Goal: Transaction & Acquisition: Purchase product/service

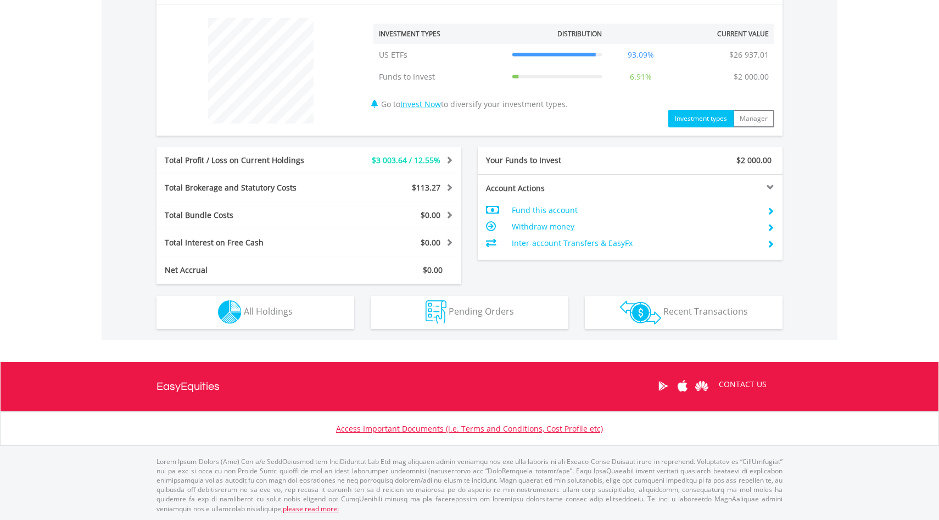
scroll to position [105, 209]
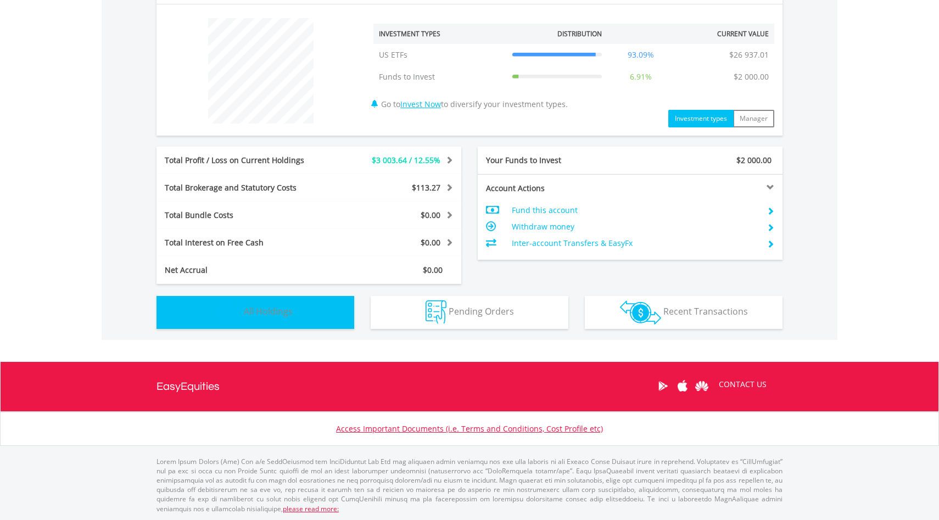
click at [283, 301] on button "Holdings All Holdings" at bounding box center [256, 312] width 198 height 33
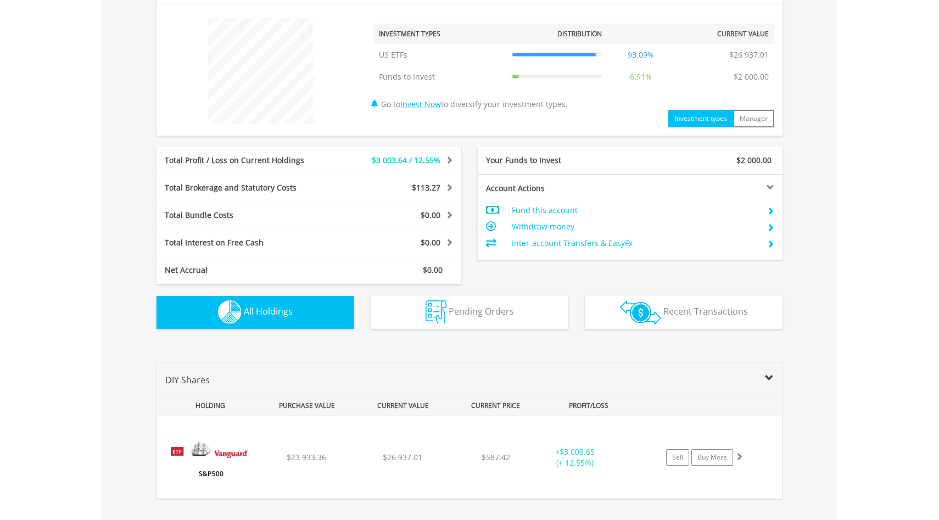
scroll to position [564, 0]
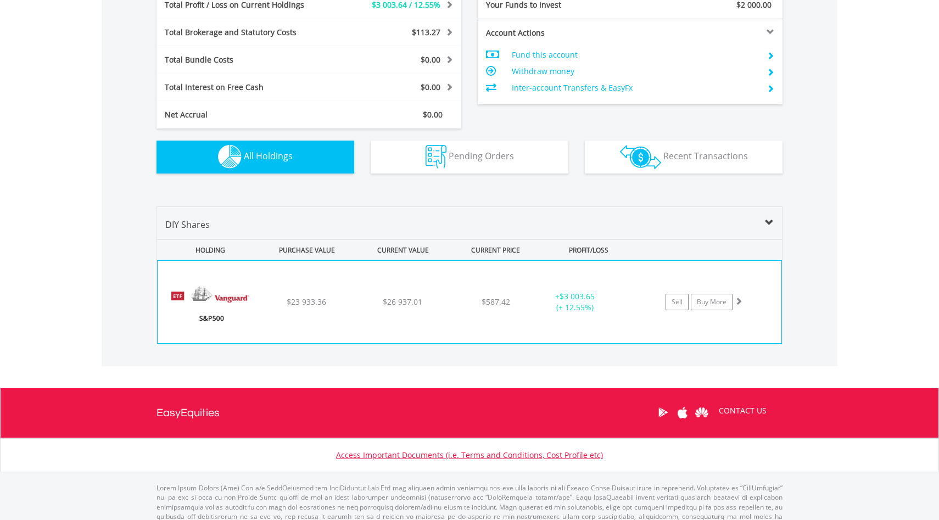
click at [442, 321] on div "﻿ Vanguard S&P 500 ETF $23 933.36 $26 937.01 $587.42 + $3 003.65 (+ 12.55%) Sel…" at bounding box center [470, 302] width 624 height 82
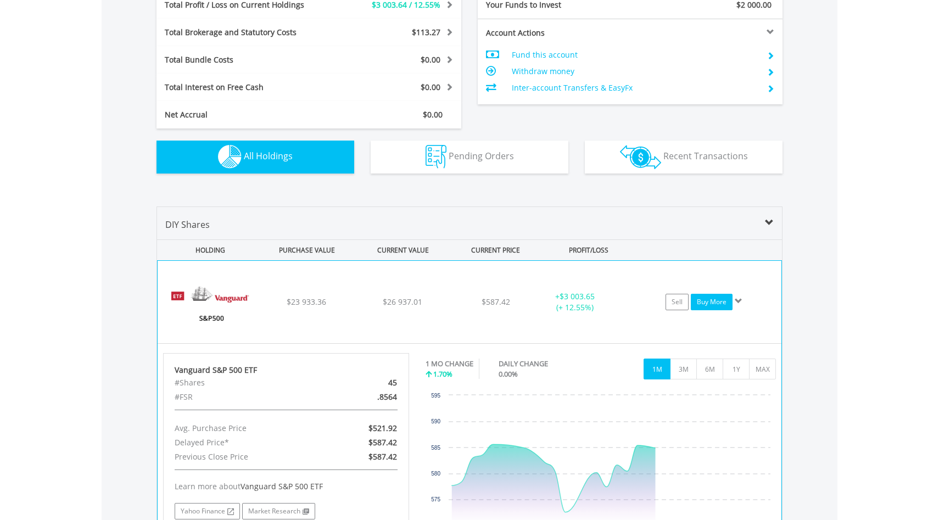
click at [708, 305] on link "Buy More" at bounding box center [712, 302] width 42 height 16
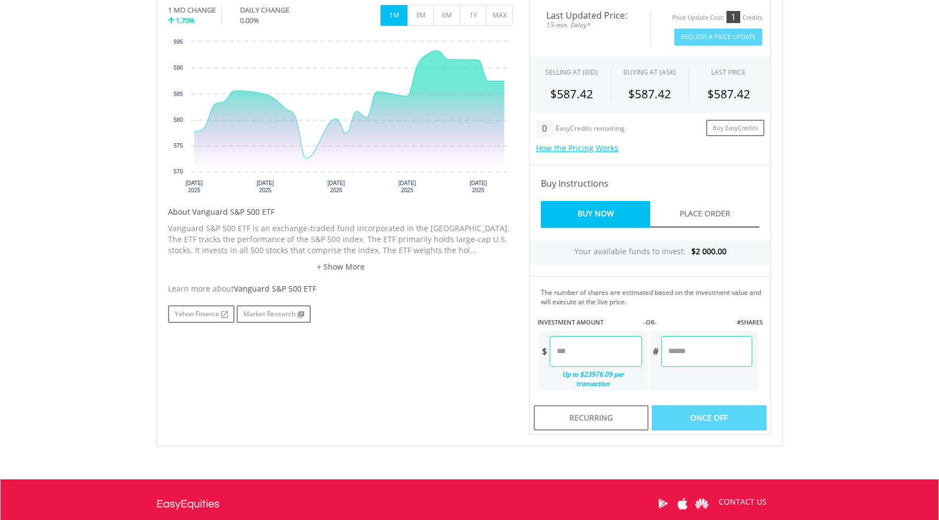
scroll to position [375, 0]
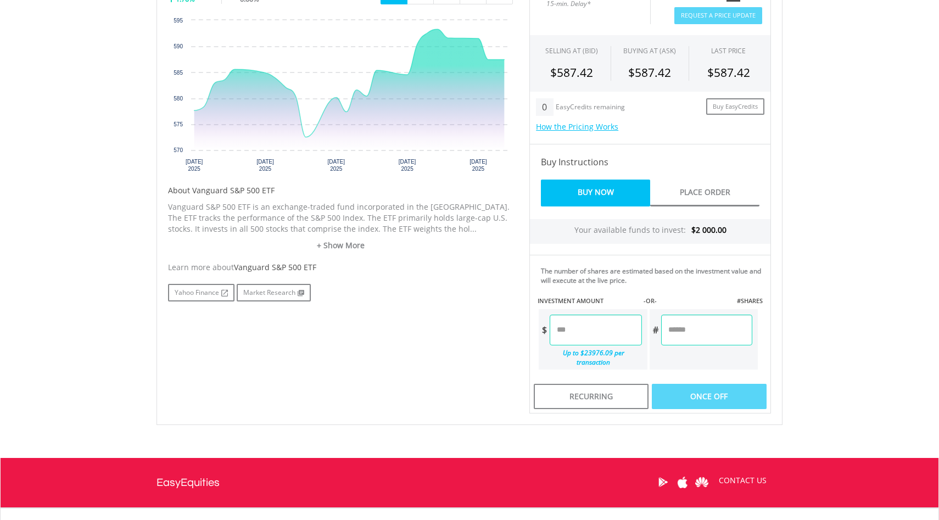
click at [620, 324] on input "number" at bounding box center [596, 330] width 92 height 31
click at [705, 332] on div "Last Updated Price: 15-min. Delay* Price Update Cost: 1 Credits Request A Price…" at bounding box center [650, 195] width 258 height 435
type input "*******"
type input "******"
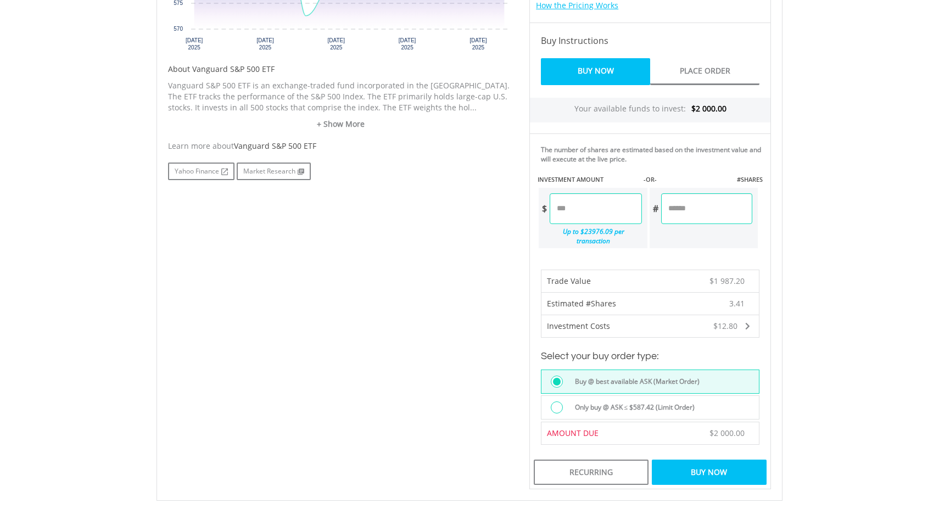
scroll to position [500, 0]
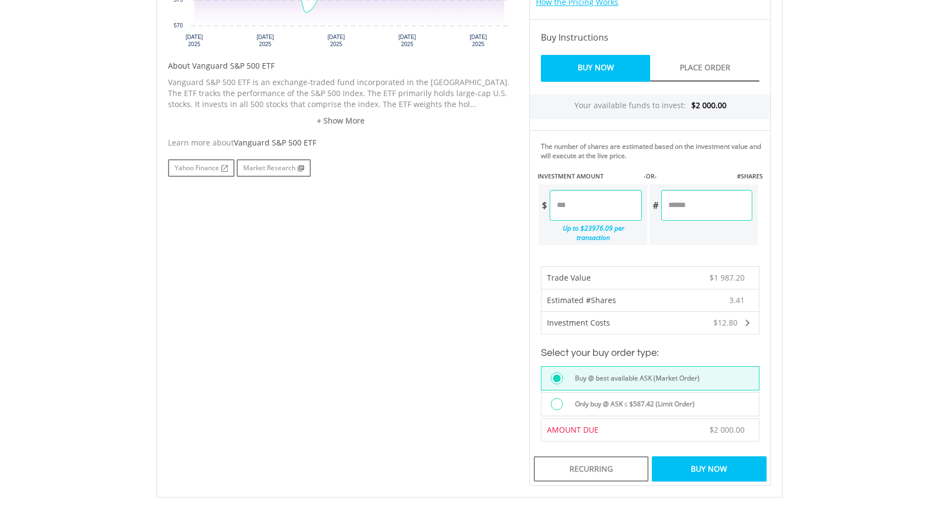
click at [666, 398] on label "Only buy @ ASK ≤ $587.42 (Limit Order)" at bounding box center [631, 404] width 127 height 12
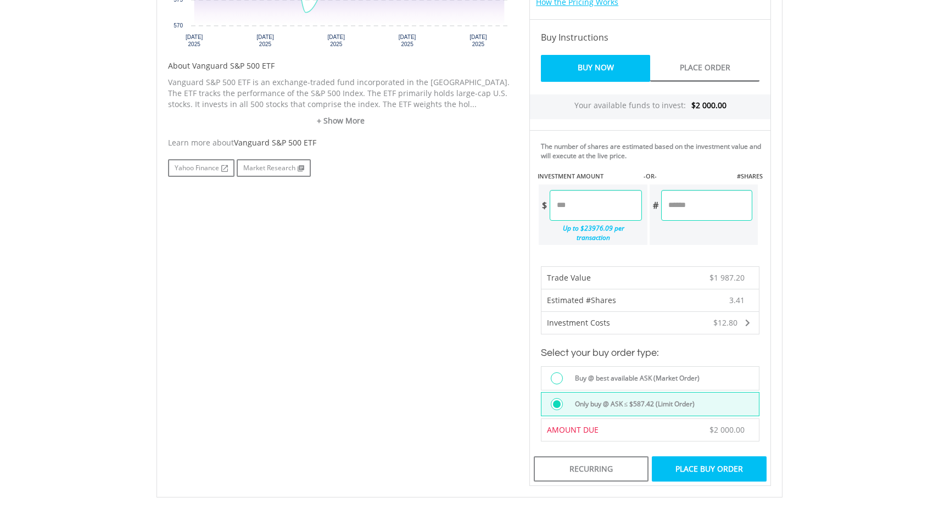
click at [719, 456] on div "Place Buy Order" at bounding box center [709, 468] width 115 height 25
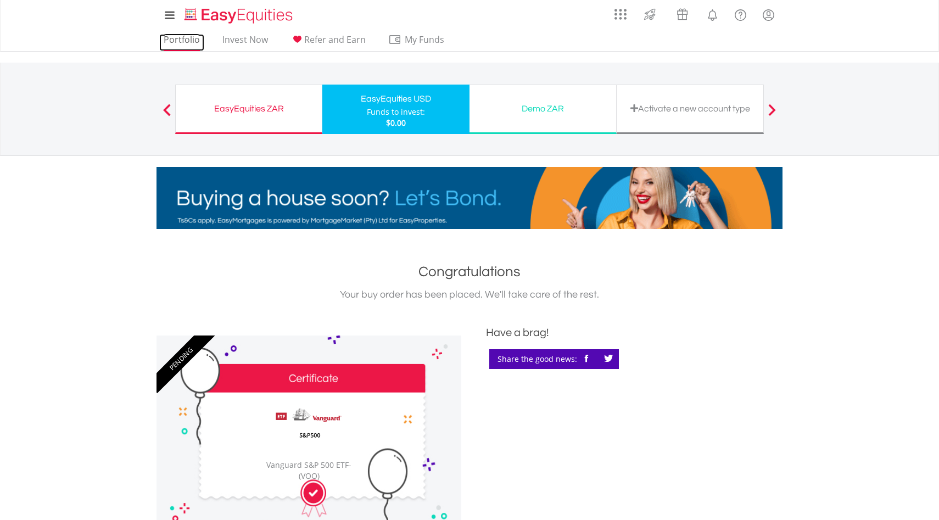
click at [175, 36] on link "Portfolio" at bounding box center [181, 42] width 45 height 17
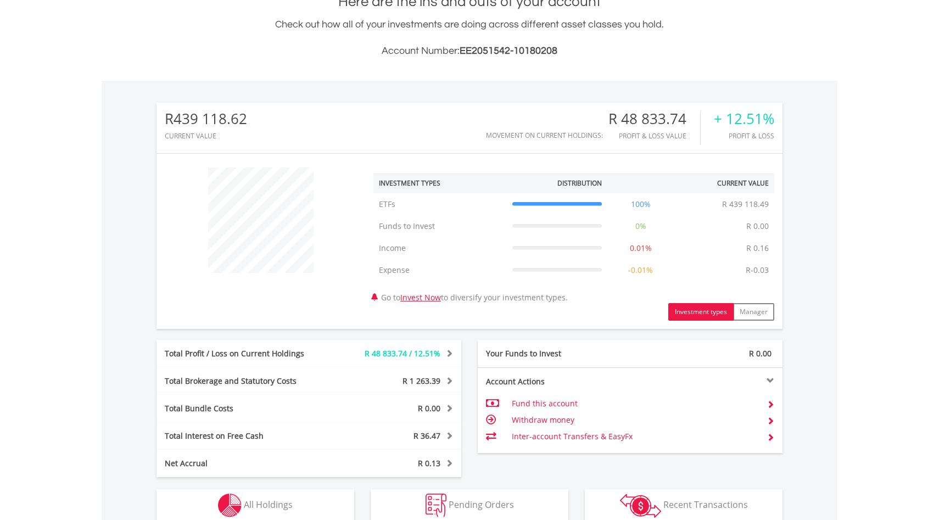
scroll to position [105, 209]
click at [549, 406] on td "Fund this account" at bounding box center [635, 403] width 247 height 16
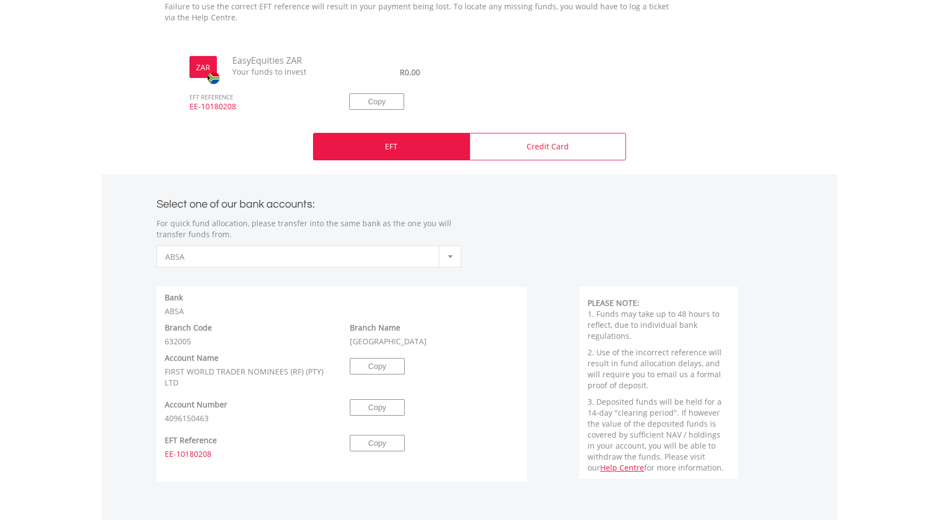
scroll to position [383, 0]
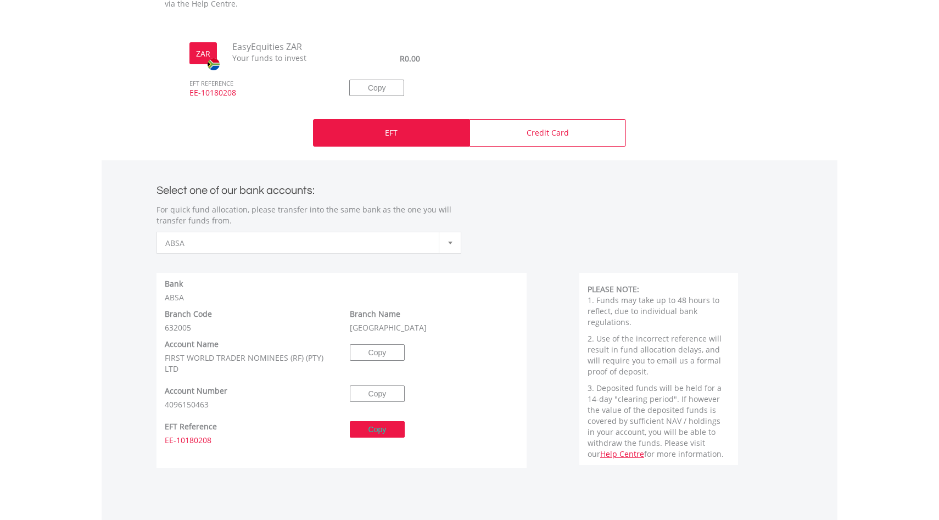
click at [389, 427] on button "Copy" at bounding box center [377, 429] width 55 height 16
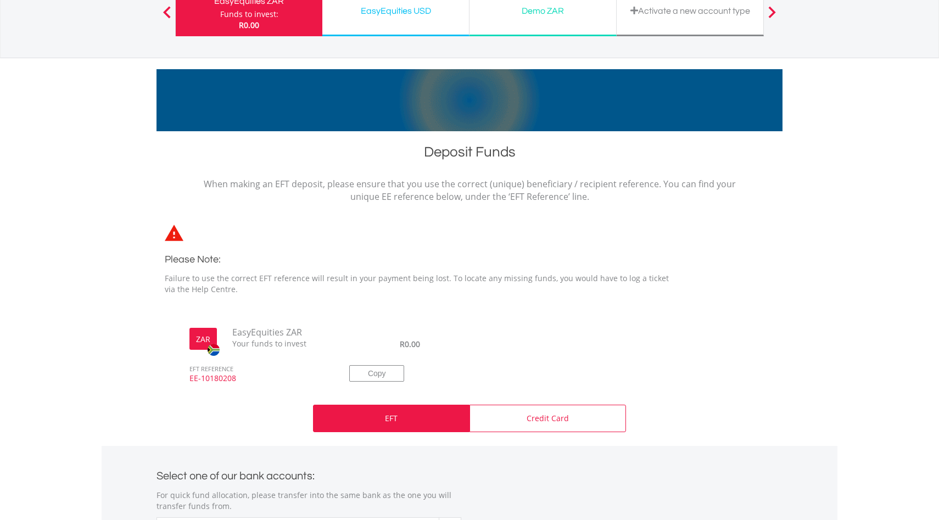
scroll to position [0, 0]
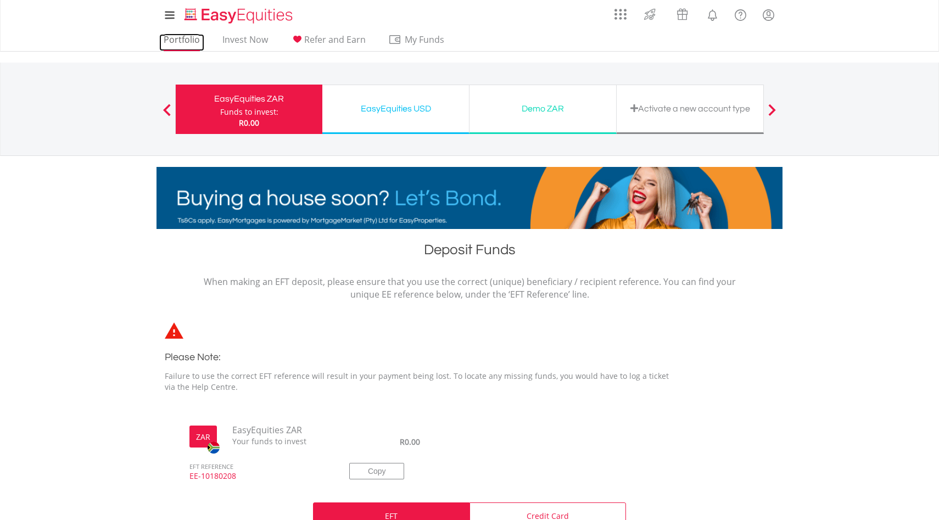
click at [178, 35] on link "Portfolio" at bounding box center [181, 42] width 45 height 17
